Goal: Use online tool/utility

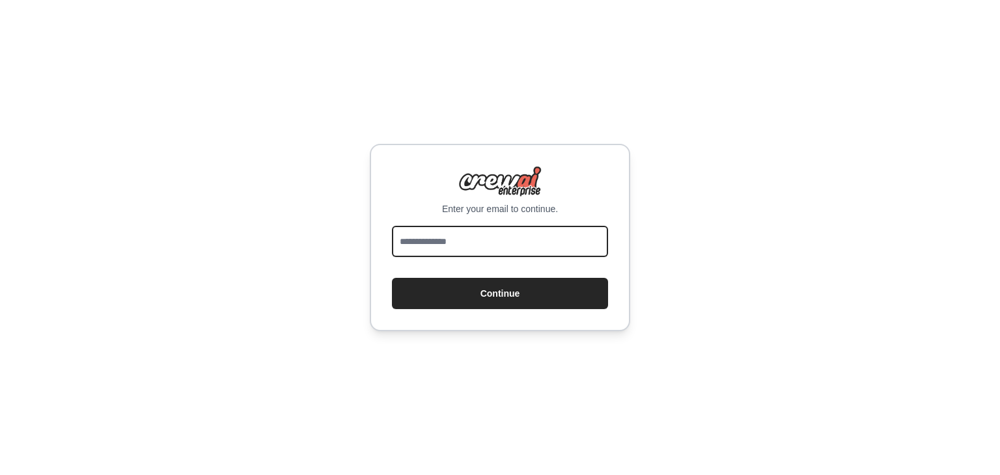
drag, startPoint x: 0, startPoint y: 0, endPoint x: 465, endPoint y: 239, distance: 522.7
click at [465, 239] on input "email" at bounding box center [500, 241] width 216 height 31
click at [545, 226] on input "email" at bounding box center [500, 241] width 216 height 31
type input "**********"
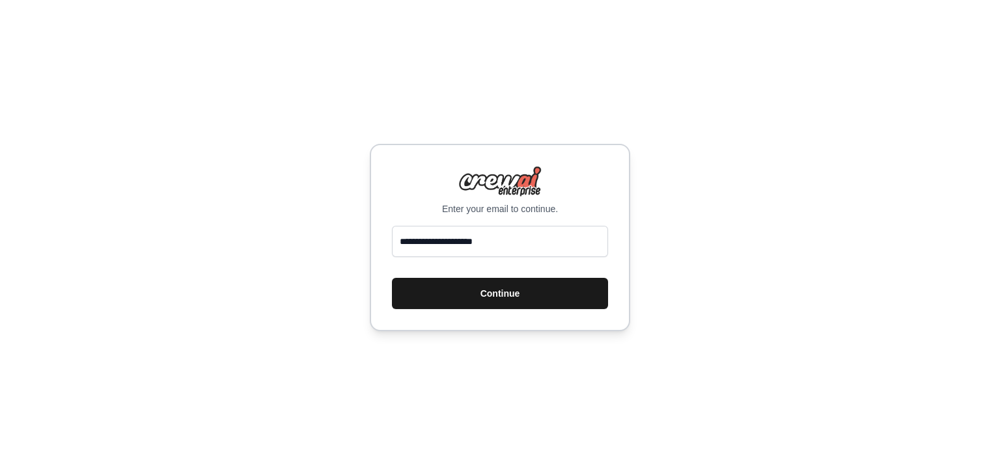
click at [497, 300] on button "Continue" at bounding box center [500, 293] width 216 height 31
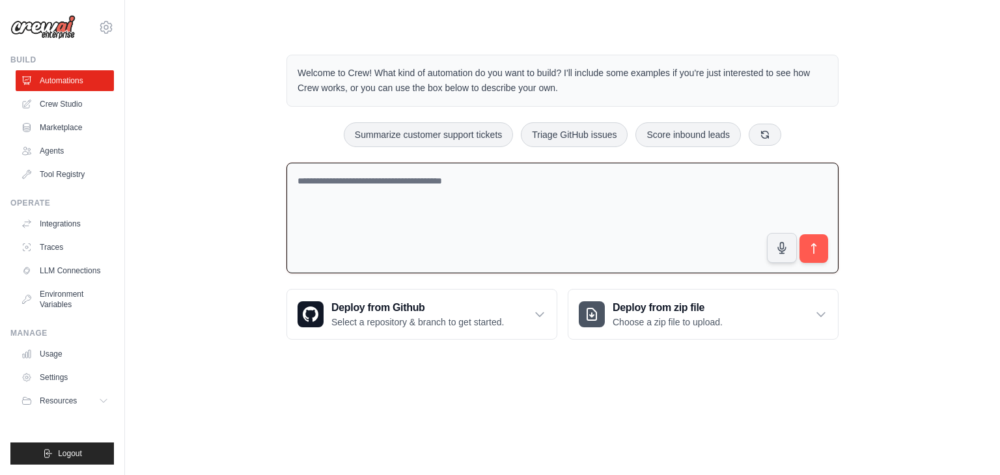
click at [488, 215] on textarea at bounding box center [562, 218] width 552 height 111
paste textarea "**********"
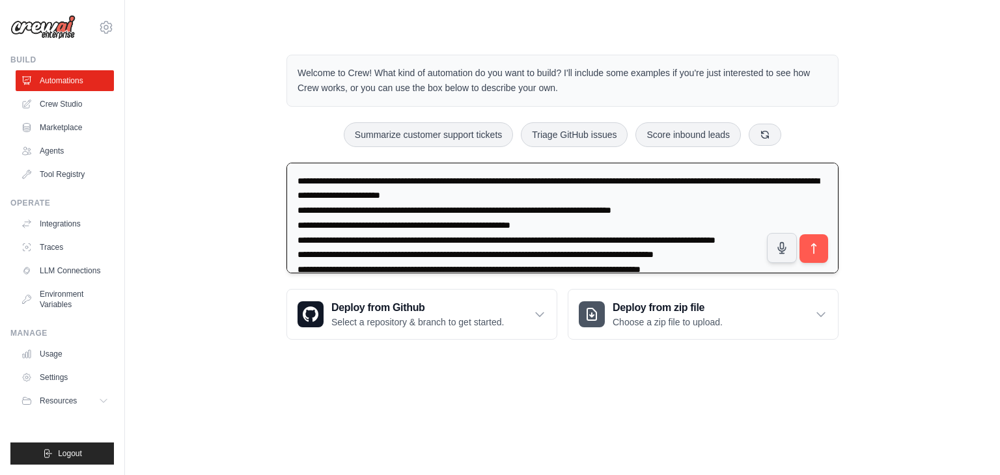
scroll to position [32, 0]
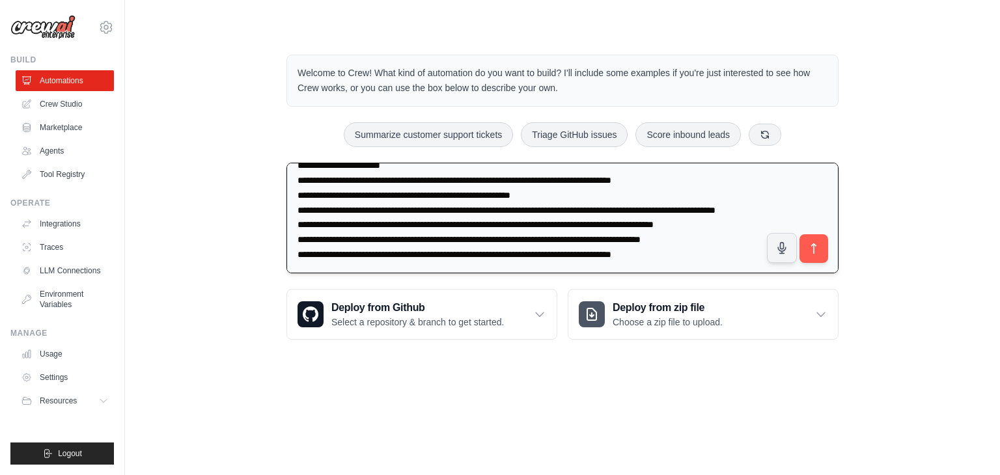
type textarea "**********"
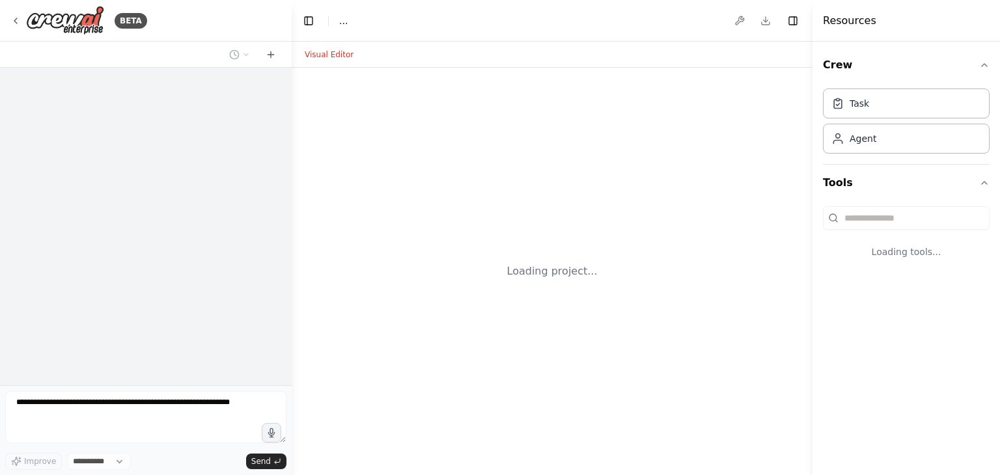
select select "****"
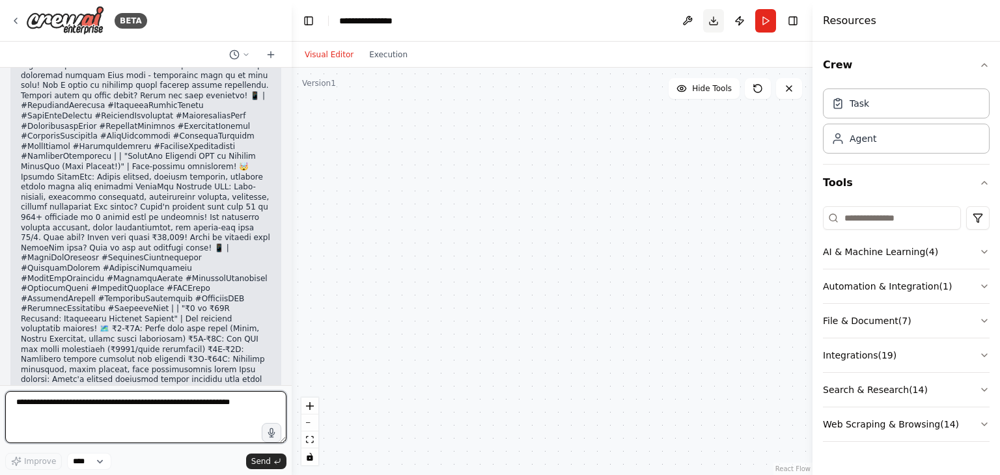
scroll to position [1342, 0]
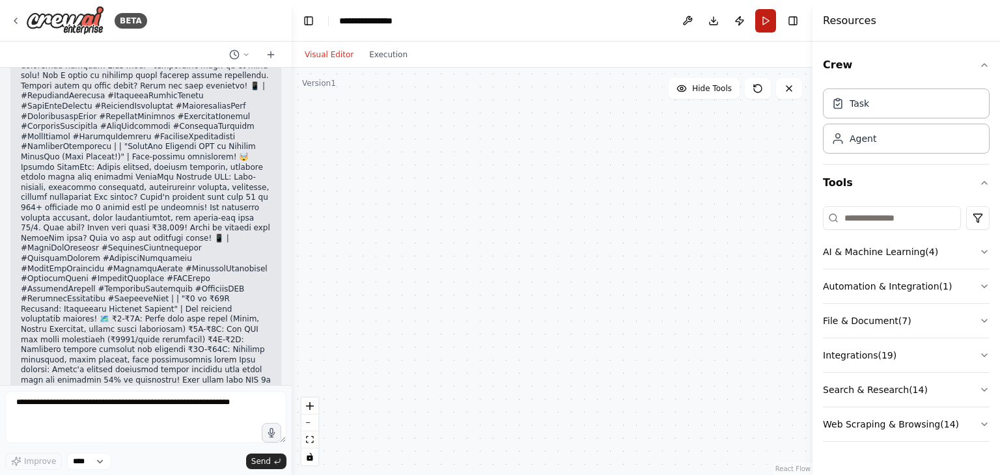
click at [767, 14] on button "Run" at bounding box center [765, 20] width 21 height 23
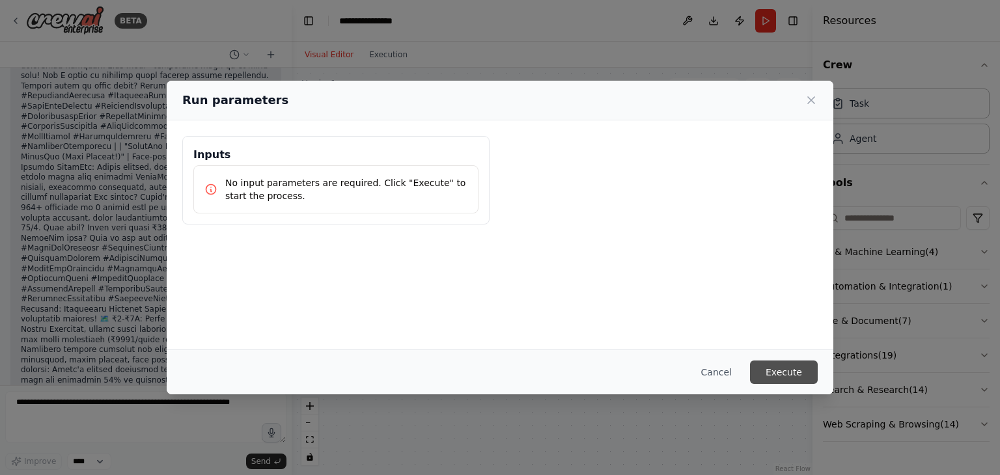
click at [790, 365] on button "Execute" at bounding box center [784, 372] width 68 height 23
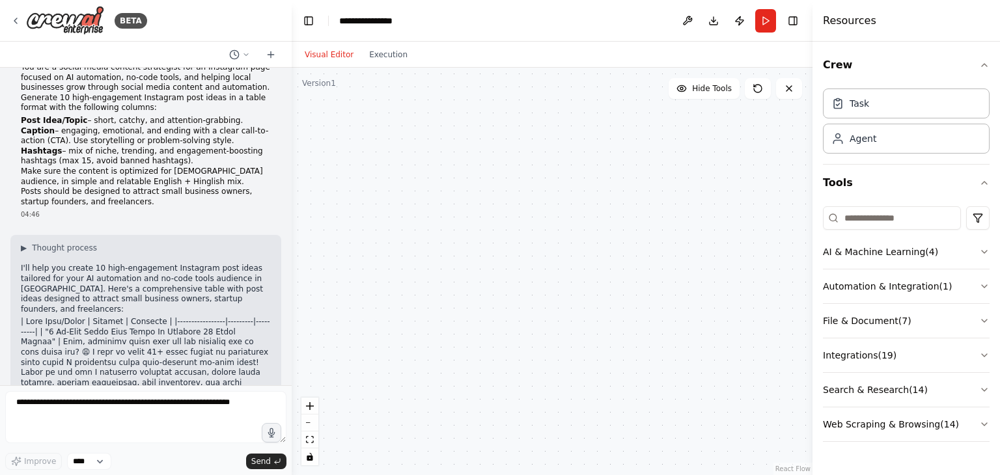
scroll to position [0, 0]
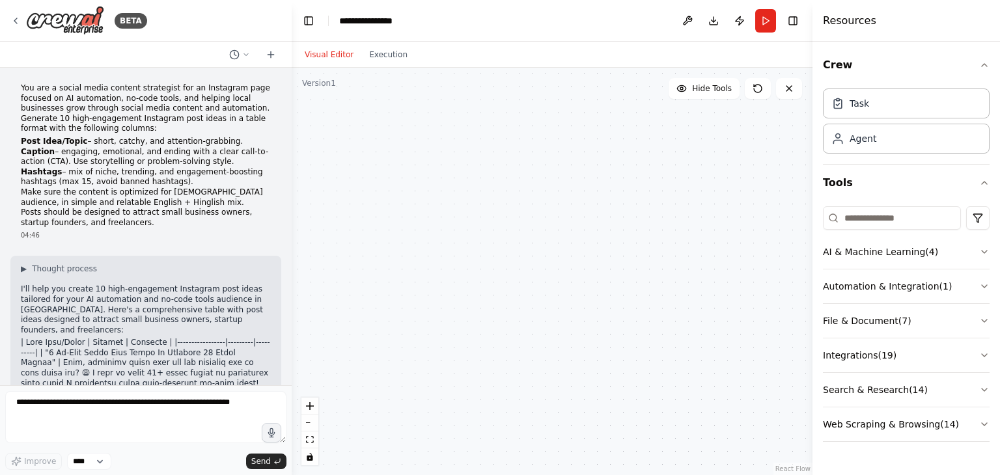
click at [54, 323] on p "I'll help you create 10 high-engagement Instagram post ideas tailored for your …" at bounding box center [146, 309] width 250 height 51
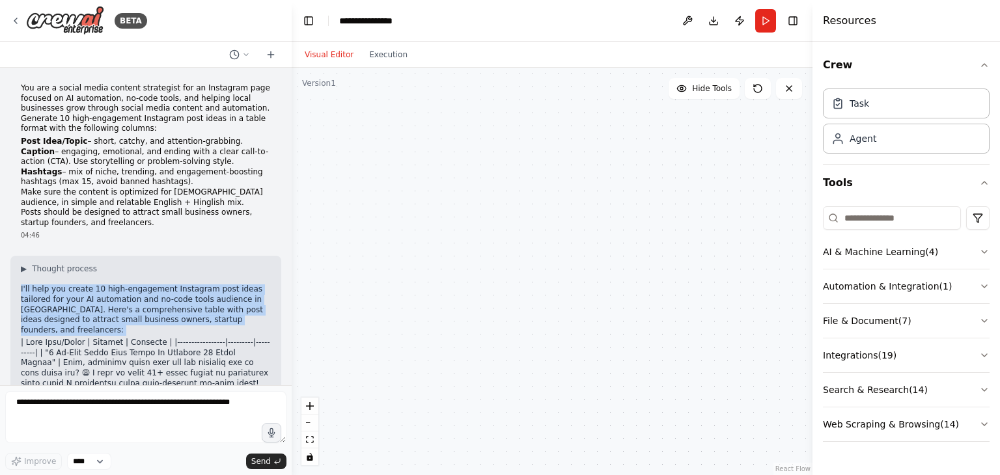
click at [54, 323] on p "I'll help you create 10 high-engagement Instagram post ideas tailored for your …" at bounding box center [146, 309] width 250 height 51
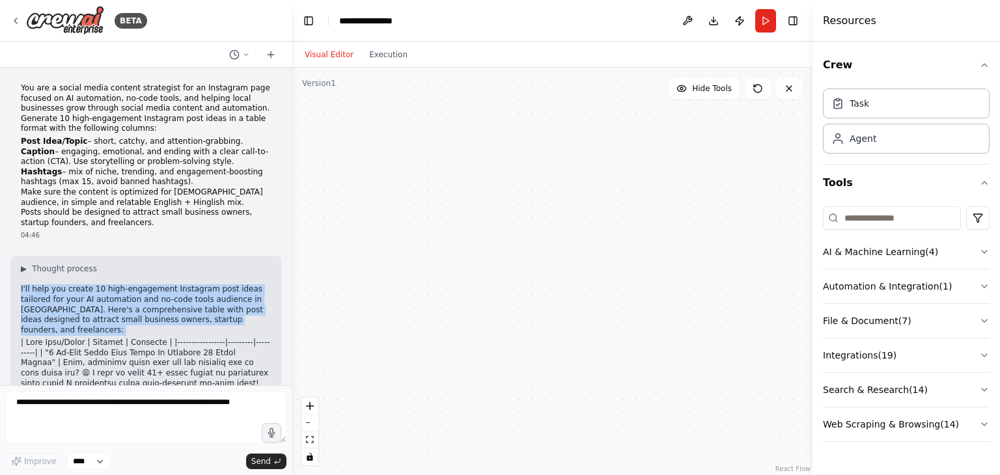
click at [54, 323] on p "I'll help you create 10 high-engagement Instagram post ideas tailored for your …" at bounding box center [146, 309] width 250 height 51
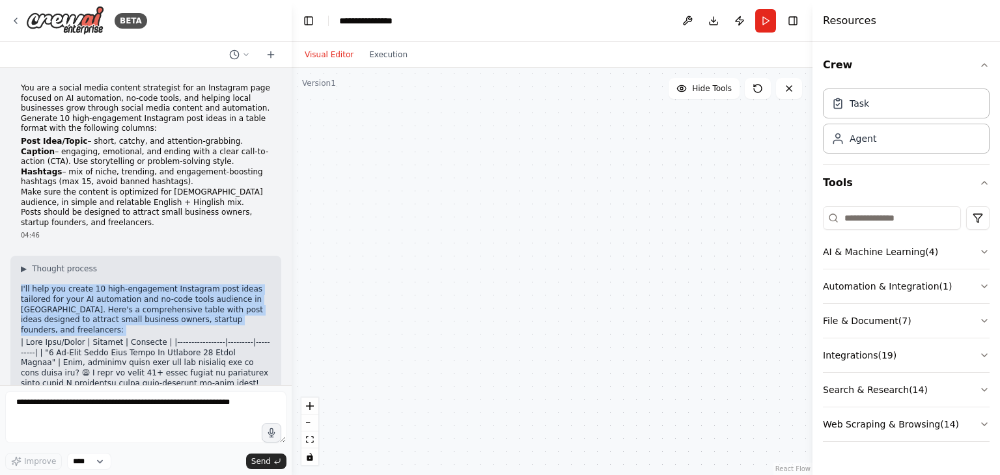
click at [54, 323] on p "I'll help you create 10 high-engagement Instagram post ideas tailored for your …" at bounding box center [146, 309] width 250 height 51
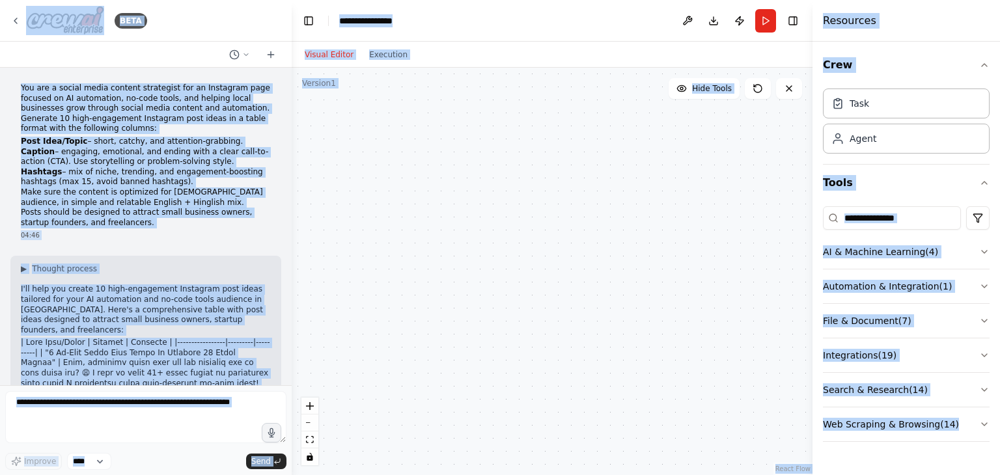
click at [165, 240] on div "04:46" at bounding box center [146, 235] width 250 height 10
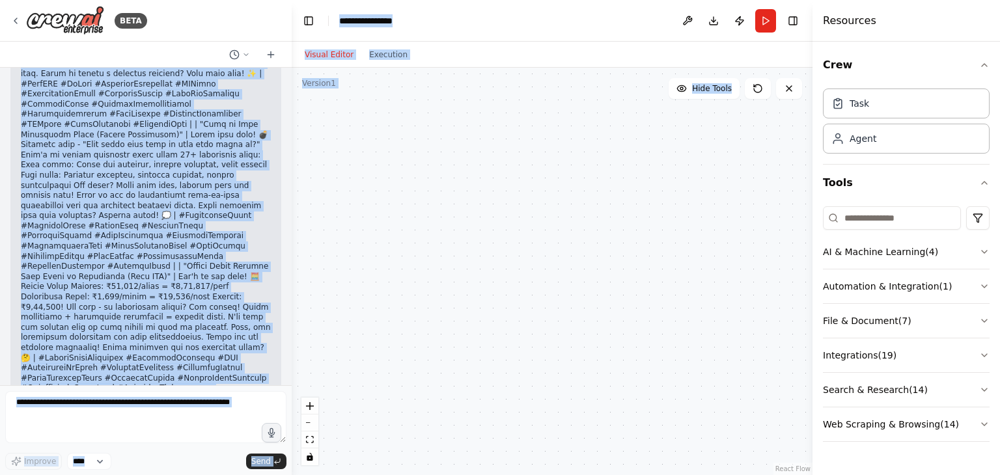
scroll to position [1342, 0]
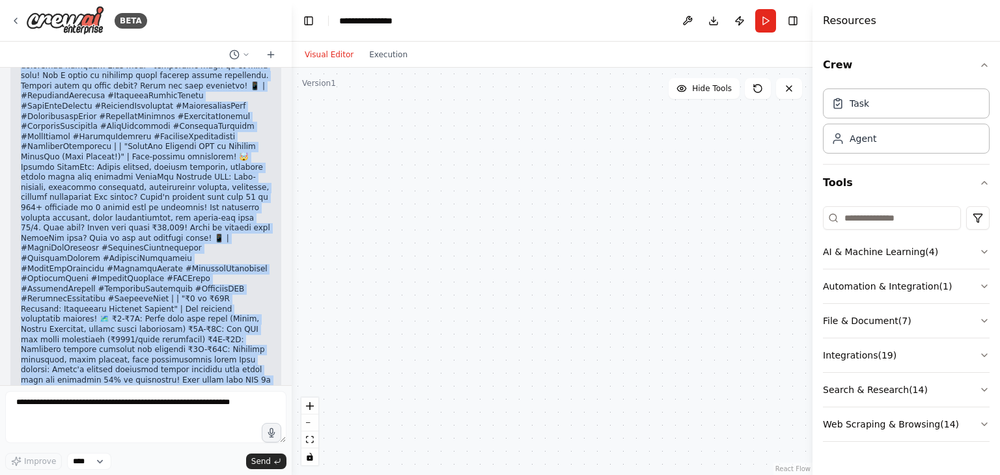
drag, startPoint x: 16, startPoint y: 94, endPoint x: 222, endPoint y: 355, distance: 332.7
copy div "I'll help you create 10 high-engagement Instagram post ideas tailored for your …"
